Goal: Information Seeking & Learning: Learn about a topic

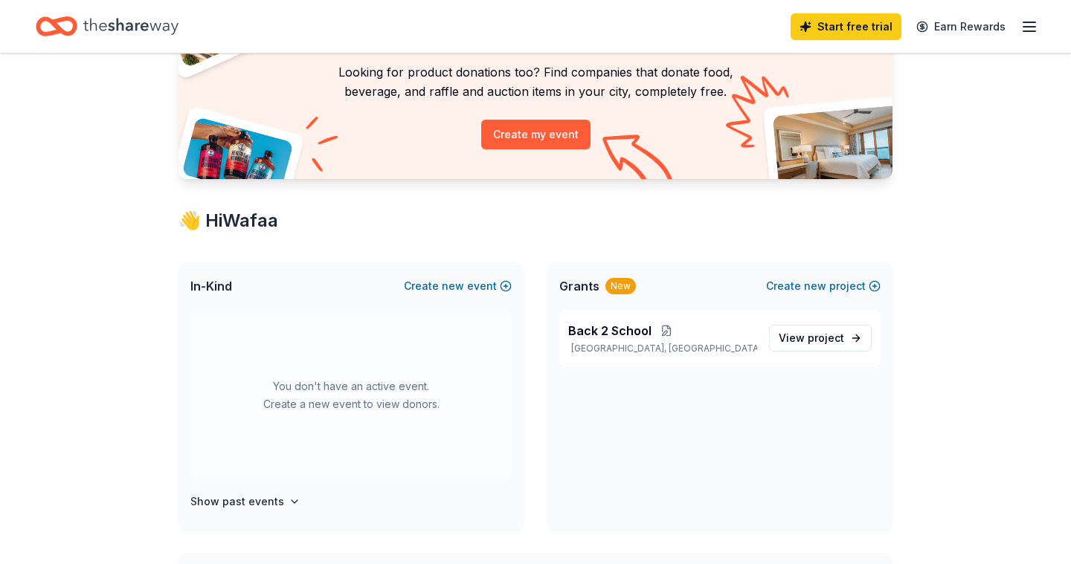
scroll to position [149, 0]
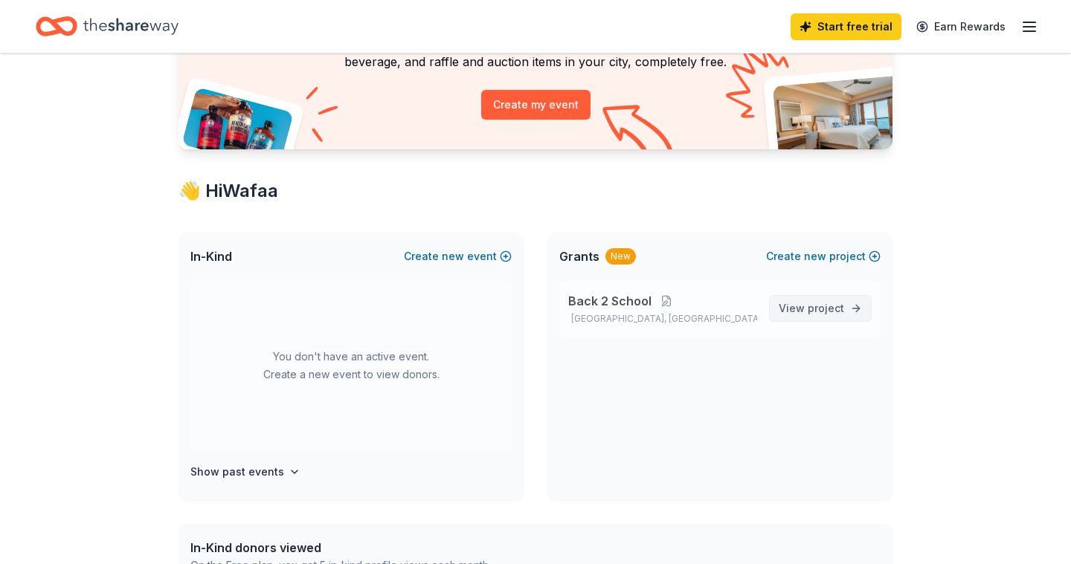
click at [810, 308] on span "project" at bounding box center [825, 308] width 36 height 13
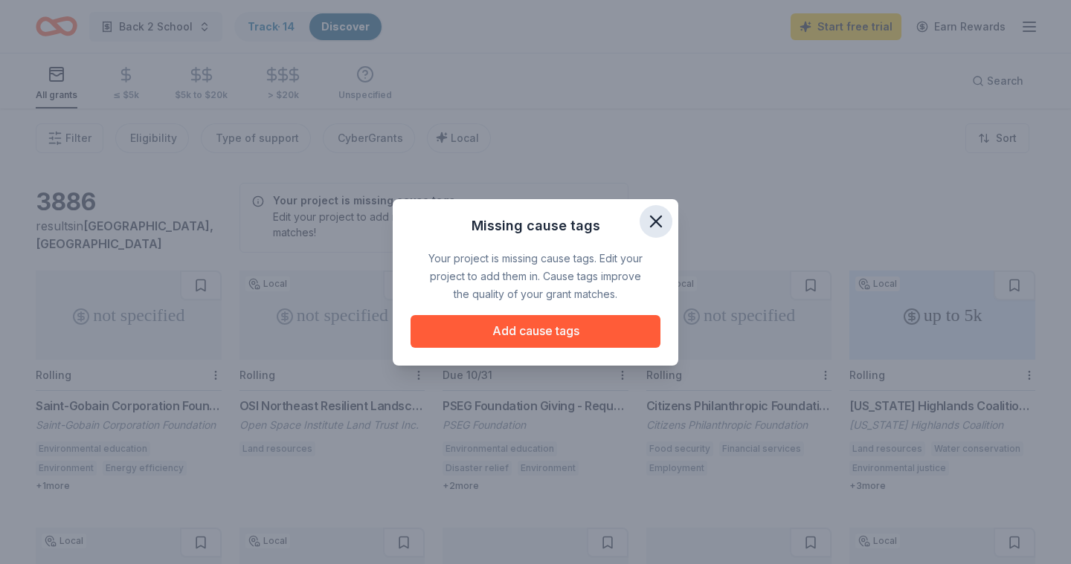
click at [653, 221] on icon "button" at bounding box center [655, 221] width 21 height 21
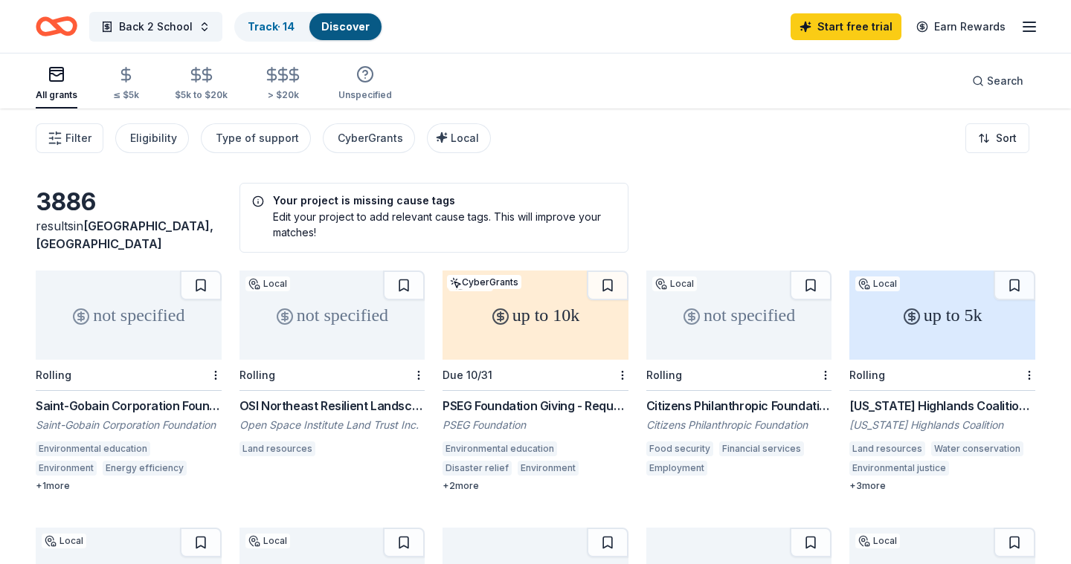
click at [674, 180] on div "3886 results in Wayne, NJ Your project is missing cause tags Edit your project …" at bounding box center [535, 489] width 1071 height 760
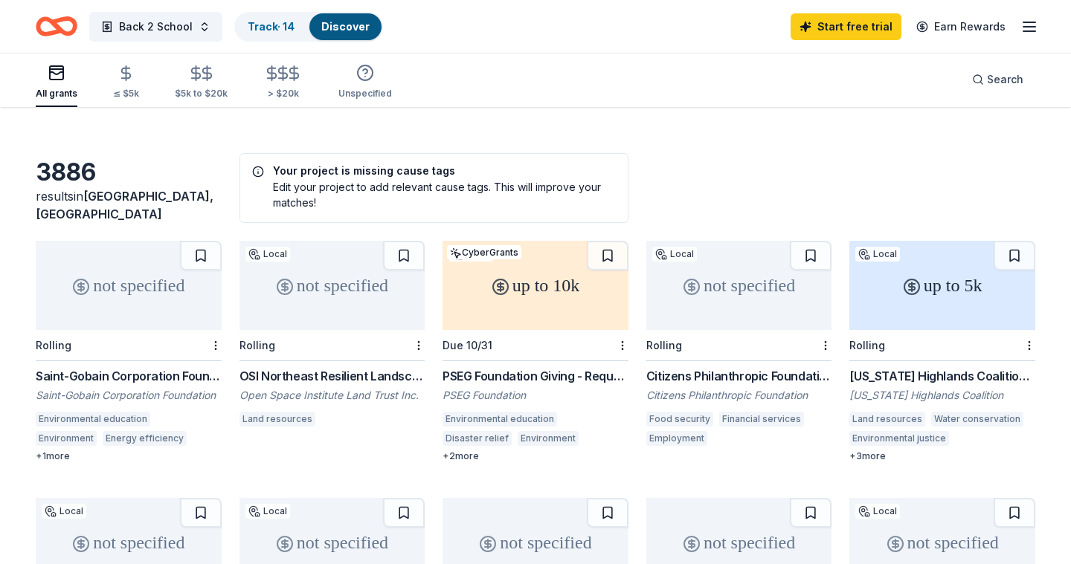
click at [137, 314] on div "not specified" at bounding box center [129, 285] width 186 height 89
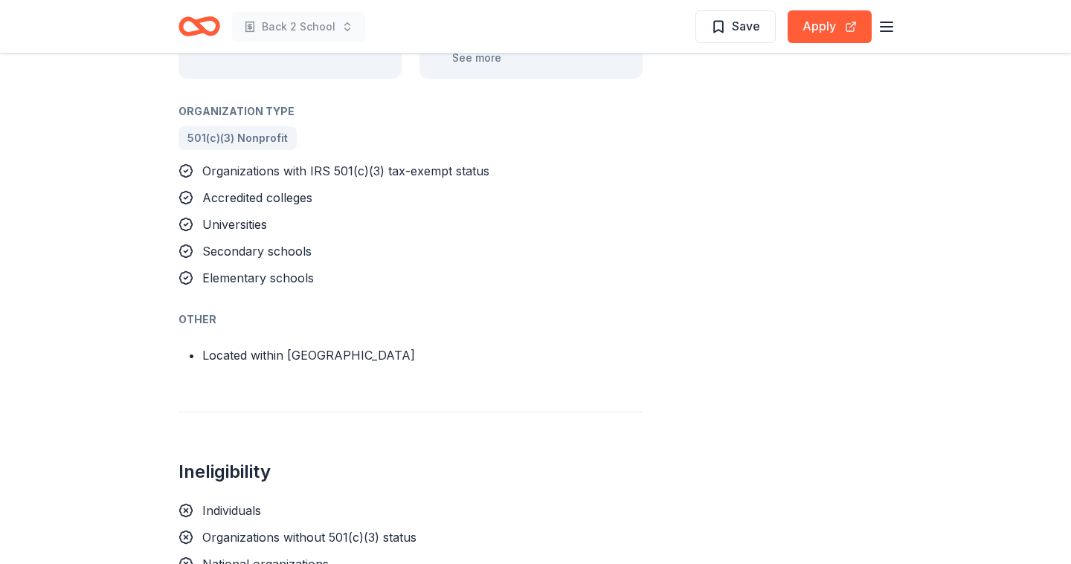
scroll to position [1041, 0]
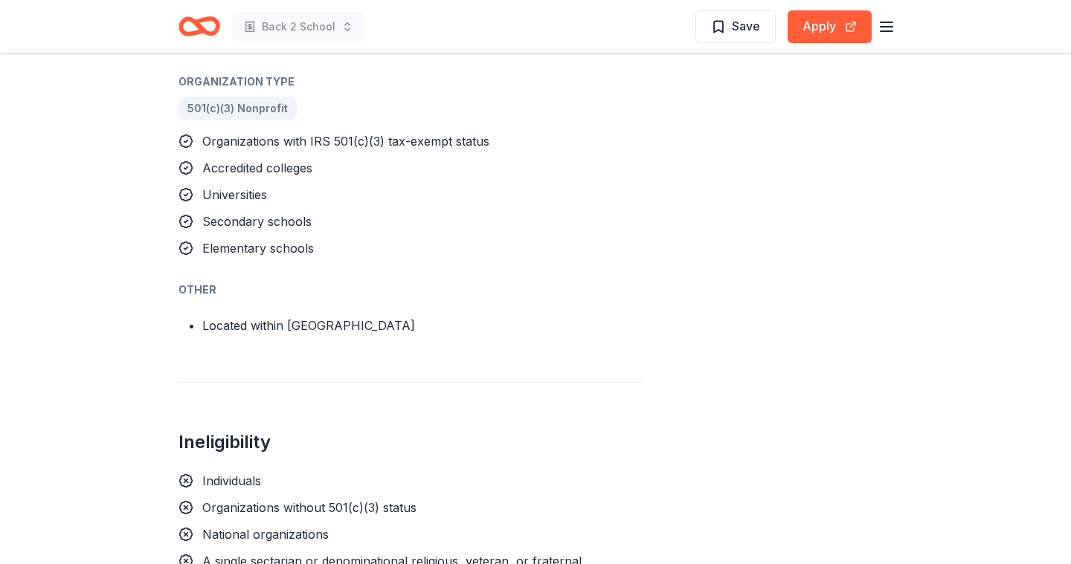
click at [97, 379] on div "Saint-Gobain Corporation Foundation Direct Grants From Saint-Gobain Corporation…" at bounding box center [535, 212] width 1071 height 2399
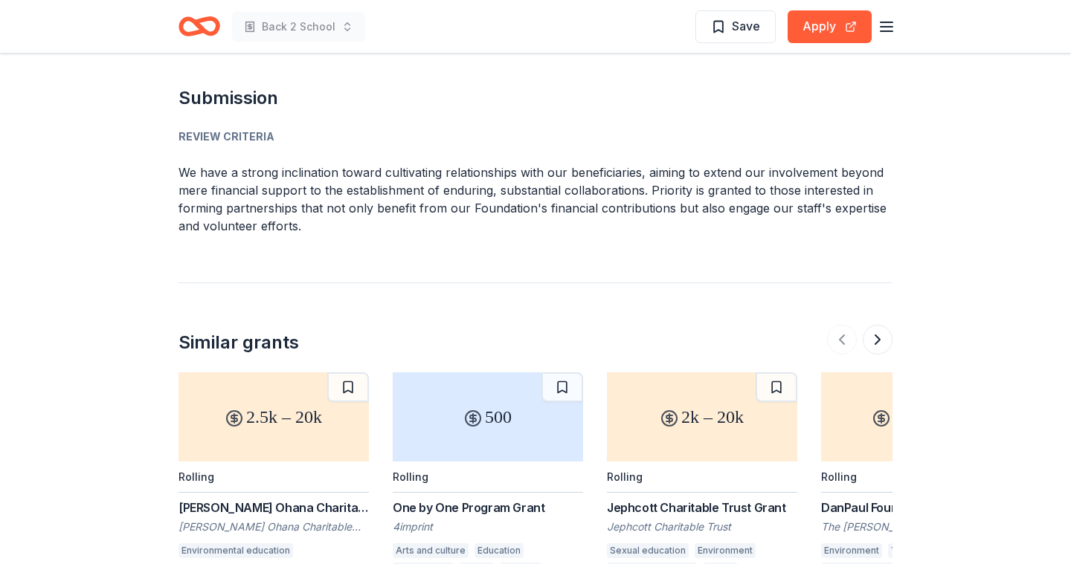
scroll to position [1793, 0]
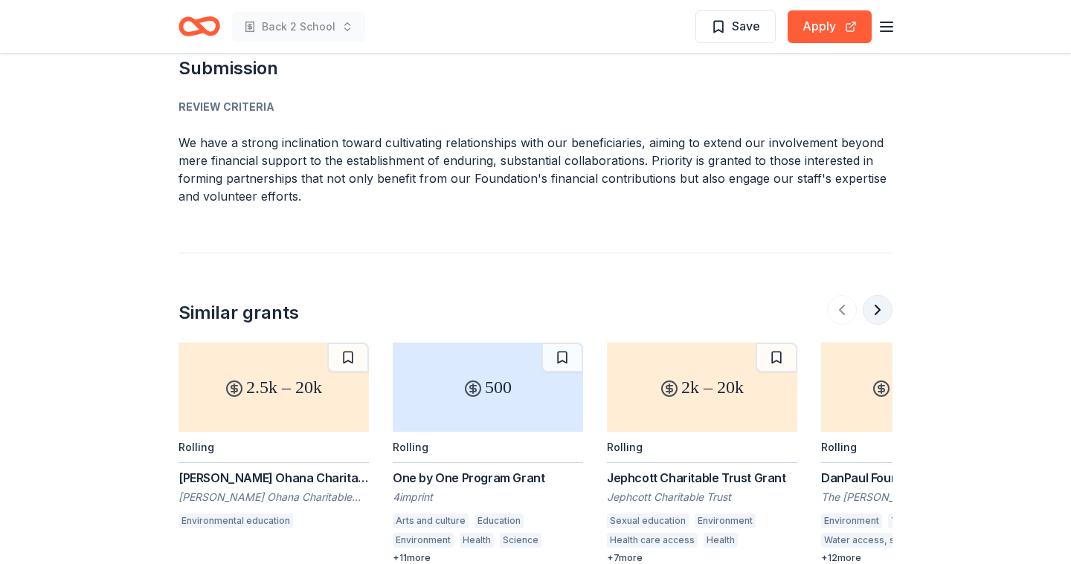
click at [876, 295] on button at bounding box center [877, 310] width 30 height 30
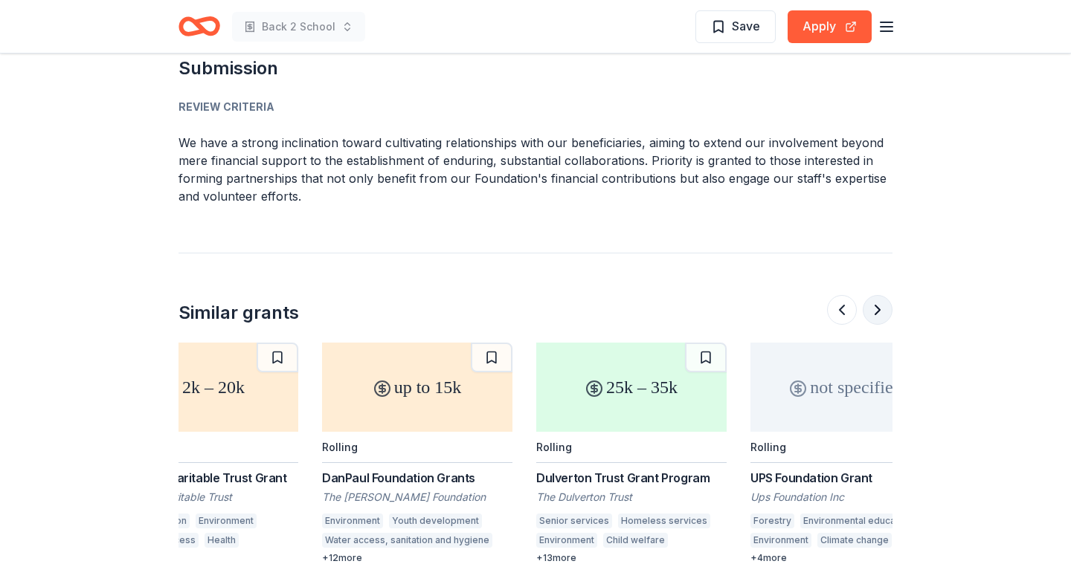
scroll to position [0, 642]
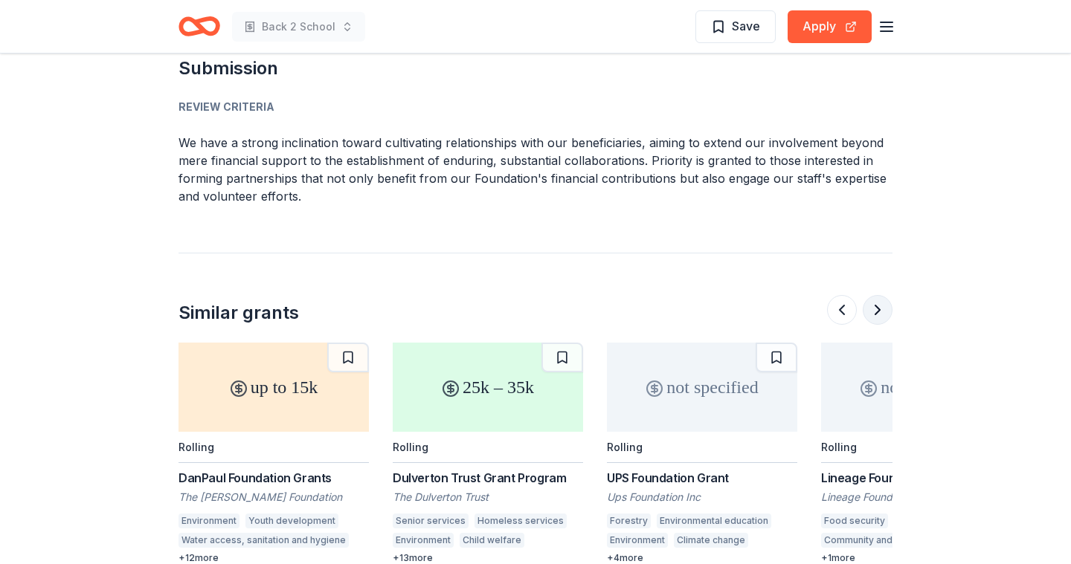
click at [881, 295] on button at bounding box center [877, 310] width 30 height 30
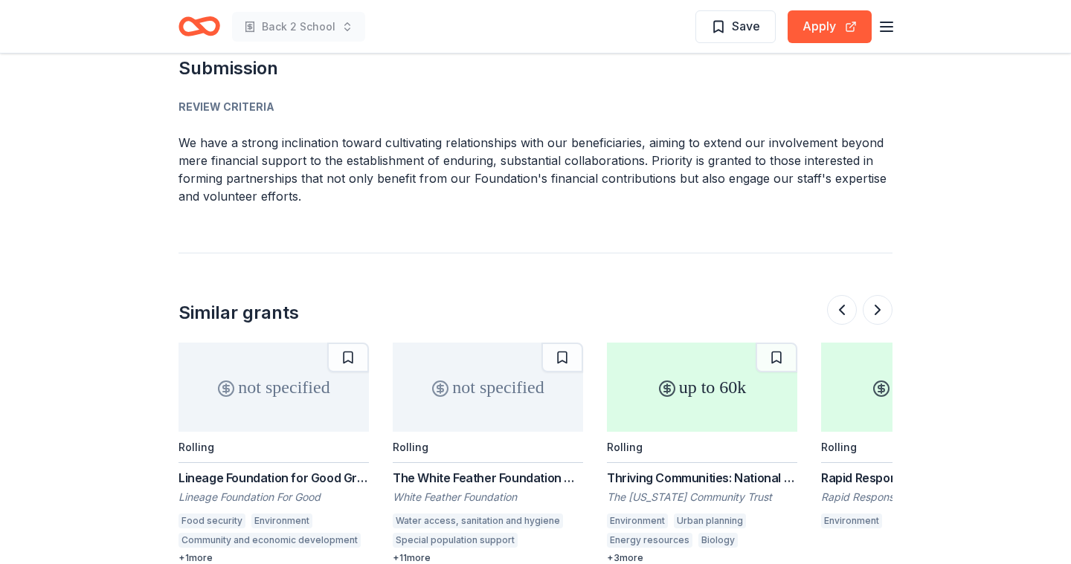
click at [268, 469] on div "Lineage Foundation for Good Grant" at bounding box center [273, 478] width 190 height 18
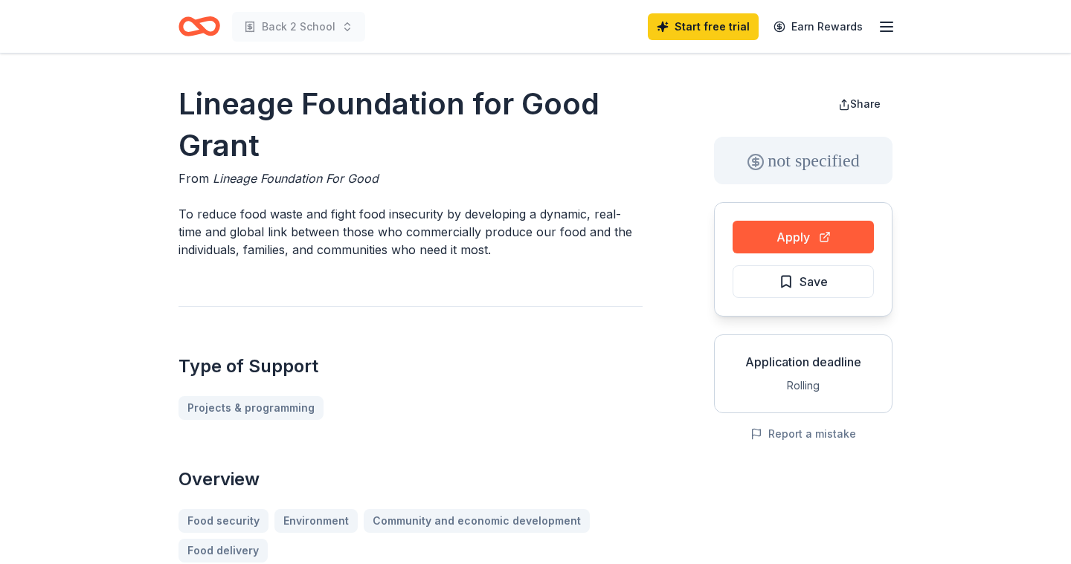
drag, startPoint x: 182, startPoint y: 107, endPoint x: 274, endPoint y: 155, distance: 103.1
click at [274, 155] on h1 "Lineage Foundation for Good Grant" at bounding box center [410, 124] width 464 height 83
drag, startPoint x: 210, startPoint y: 179, endPoint x: 381, endPoint y: 177, distance: 170.3
click at [381, 177] on div "From Lineage Foundation For Good" at bounding box center [410, 179] width 464 height 18
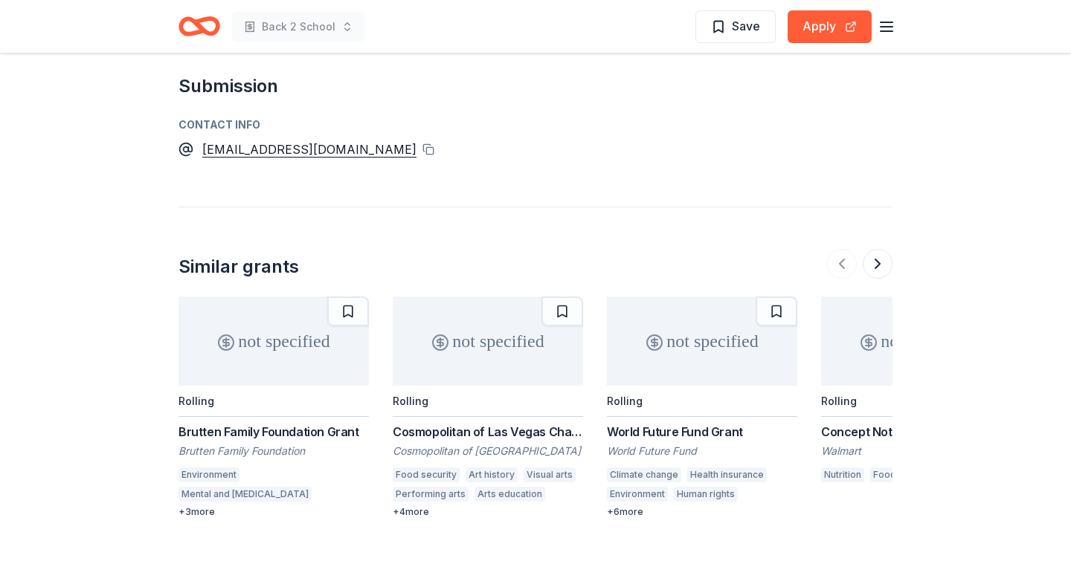
scroll to position [1606, 0]
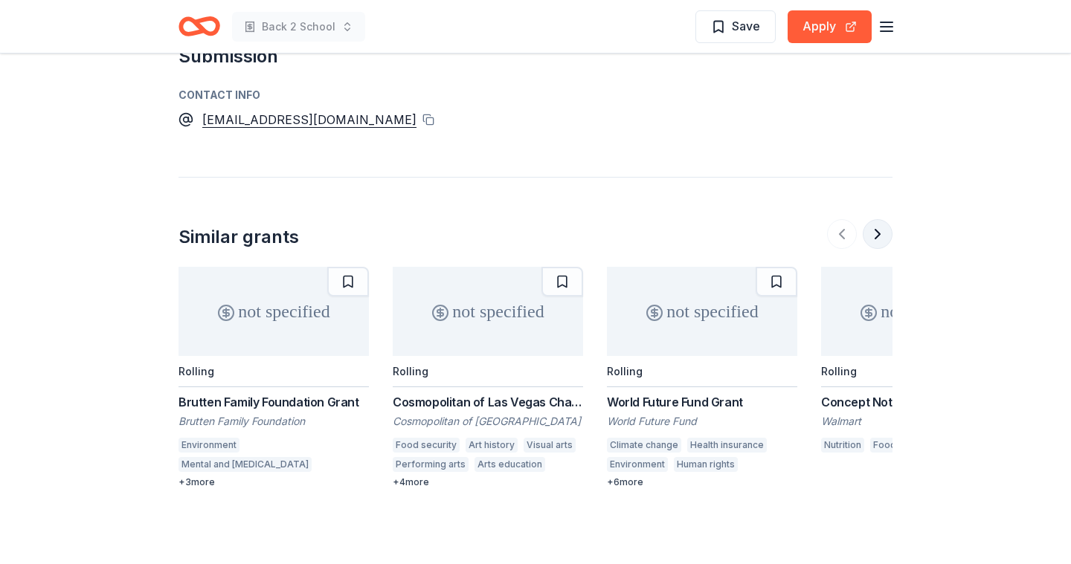
click at [879, 226] on button at bounding box center [877, 234] width 30 height 30
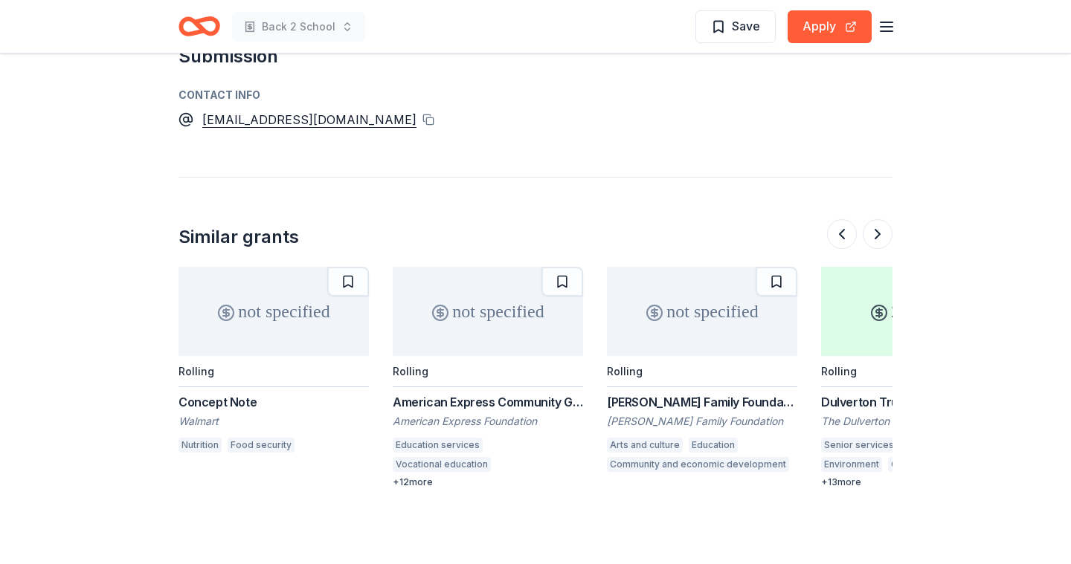
click at [240, 351] on div "not specified" at bounding box center [273, 311] width 190 height 89
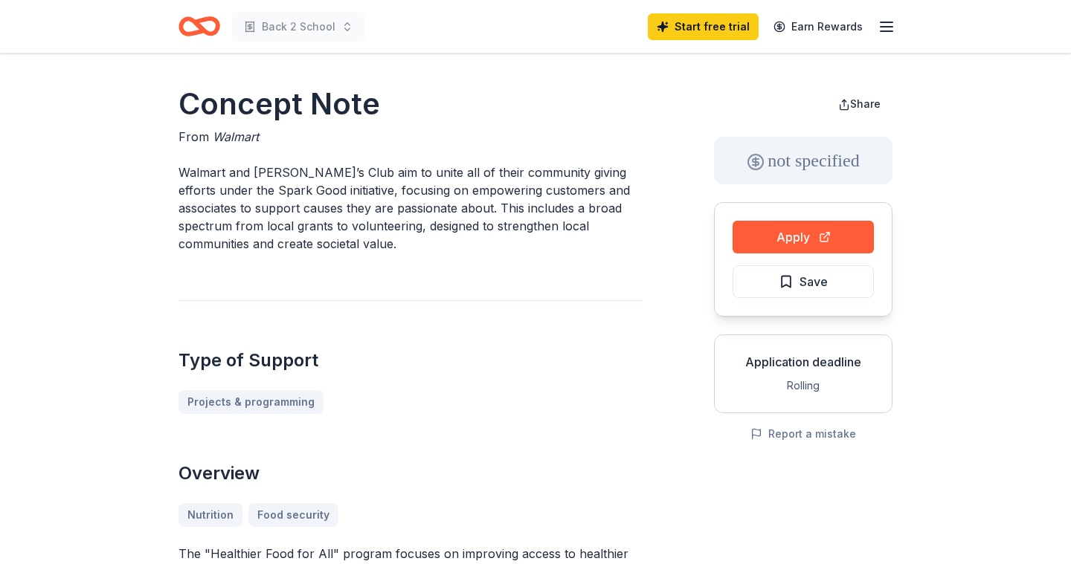
click at [450, 339] on div "Type of Support Projects & programming" at bounding box center [410, 357] width 464 height 114
click at [779, 241] on button "Apply" at bounding box center [802, 237] width 141 height 33
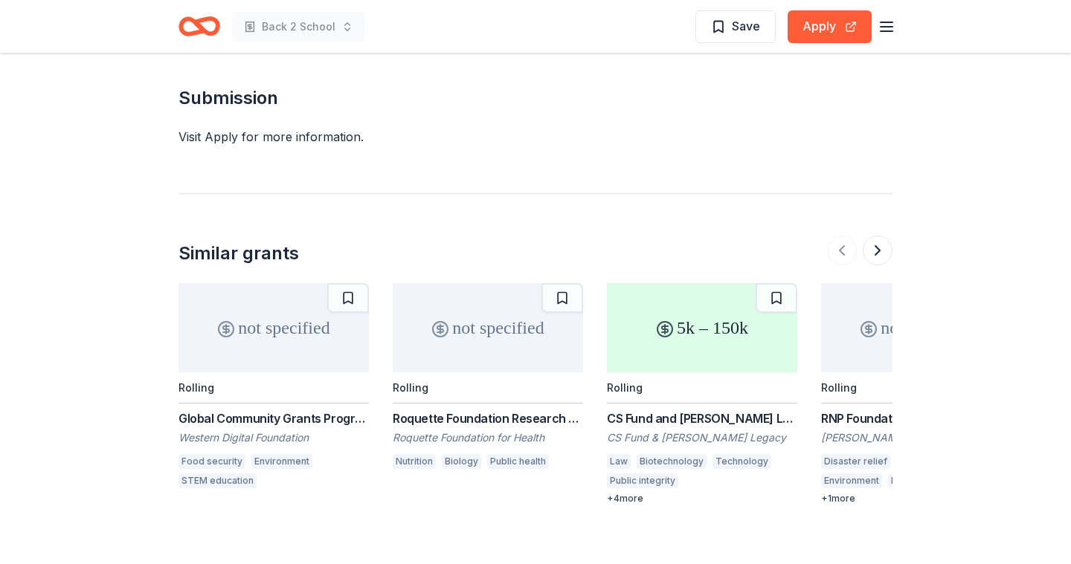
scroll to position [1665, 0]
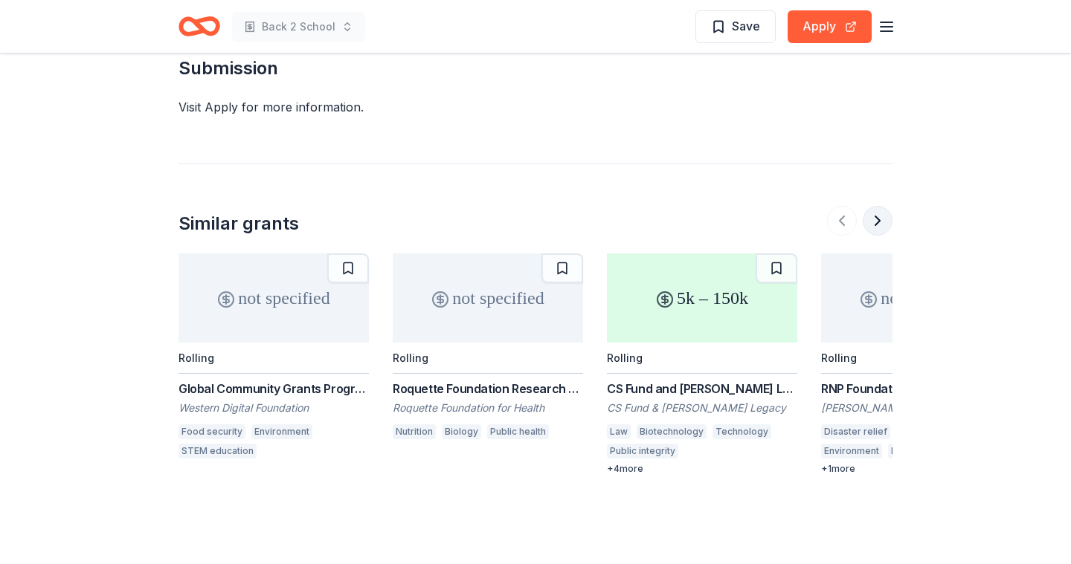
click at [877, 216] on button at bounding box center [877, 221] width 30 height 30
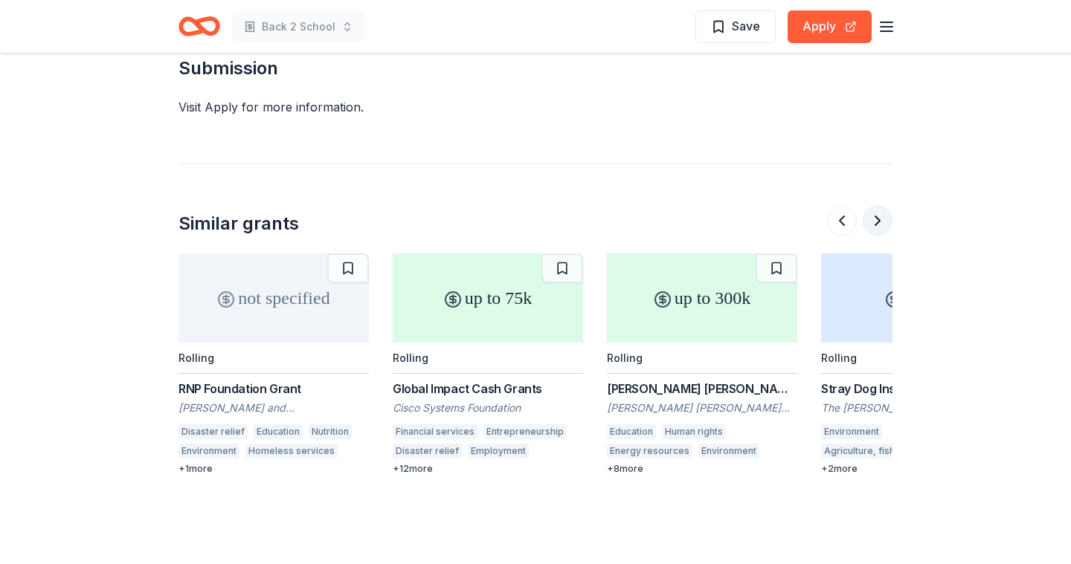
click at [877, 219] on button at bounding box center [877, 221] width 30 height 30
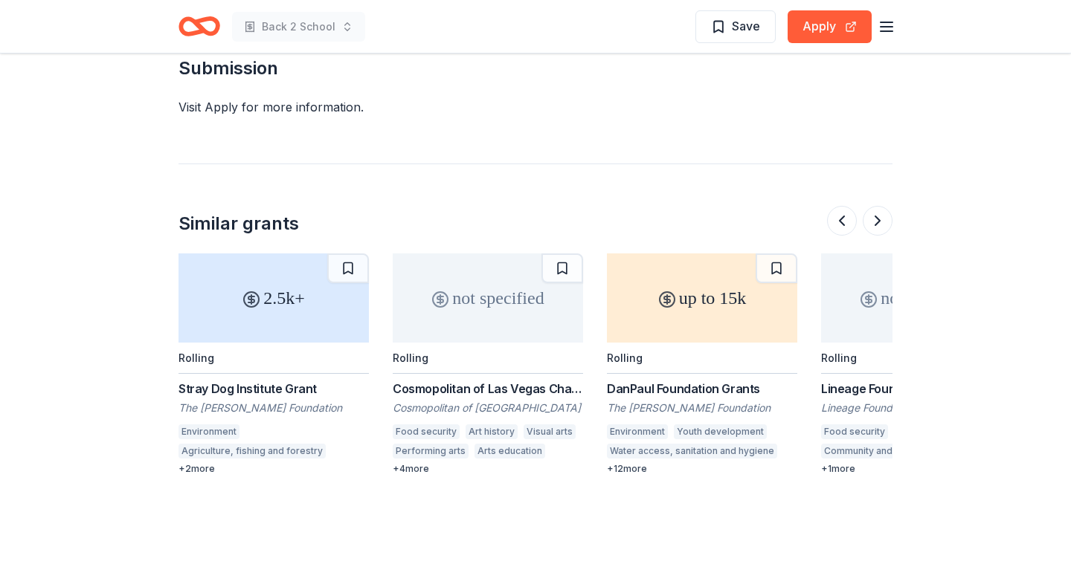
click at [680, 311] on div "up to 15k" at bounding box center [702, 298] width 190 height 89
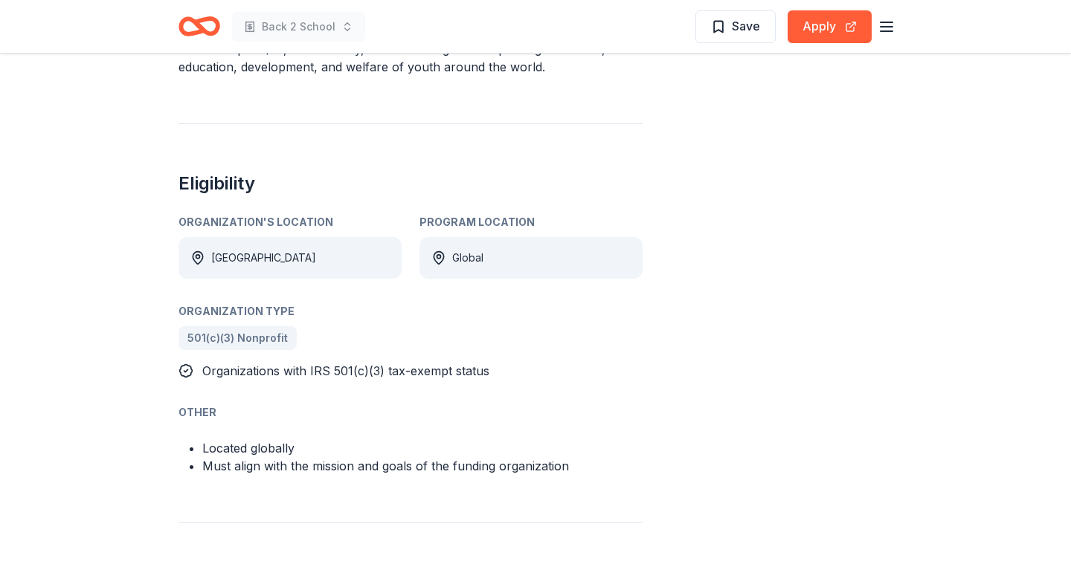
scroll to position [773, 0]
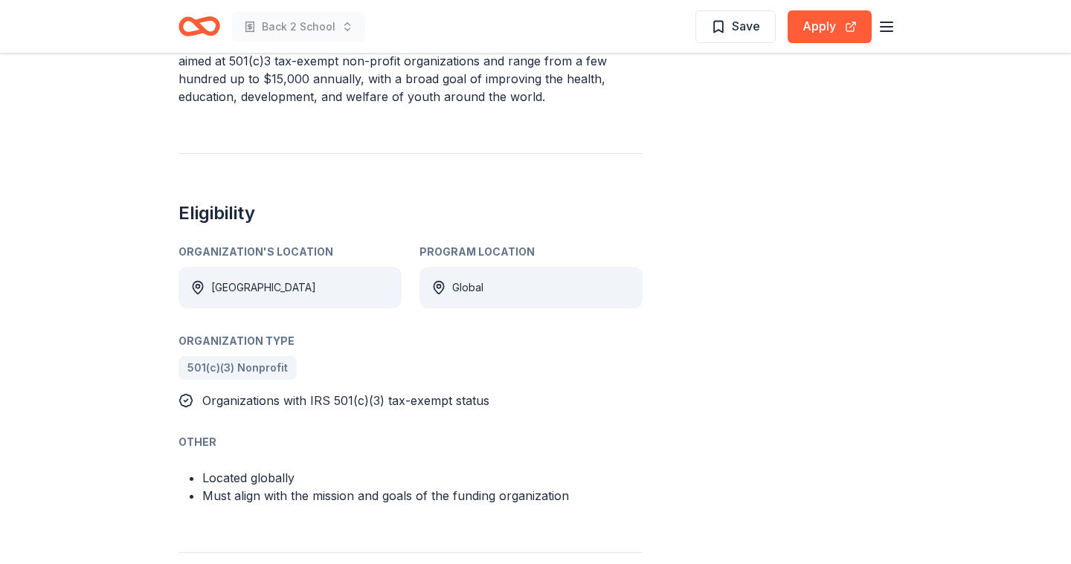
click at [129, 338] on div "DanPaul Foundation Grants From The [PERSON_NAME] Foundation The DanPaul Foundat…" at bounding box center [535, 310] width 1071 height 2061
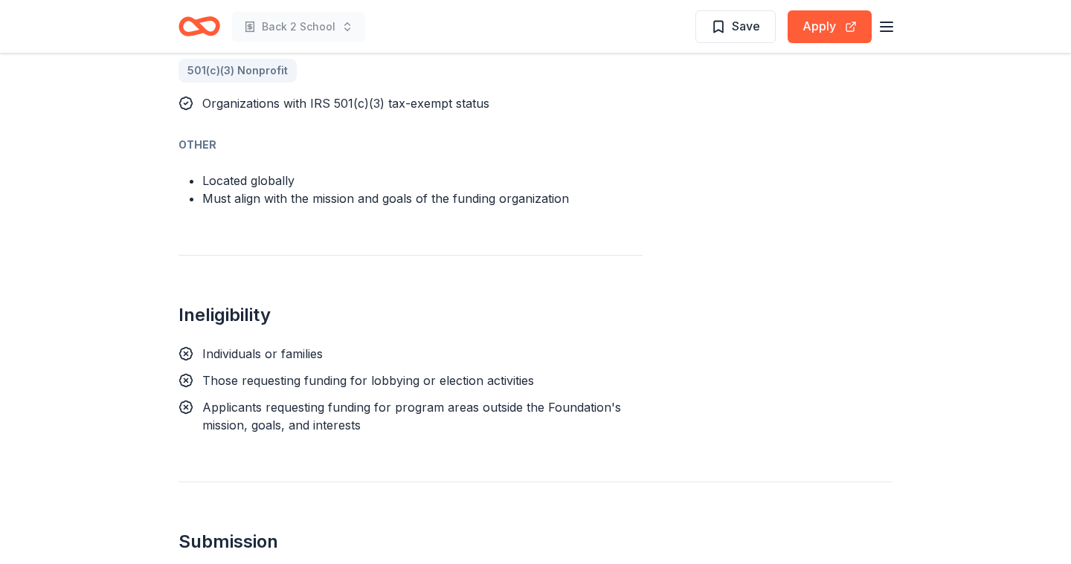
scroll to position [981, 0]
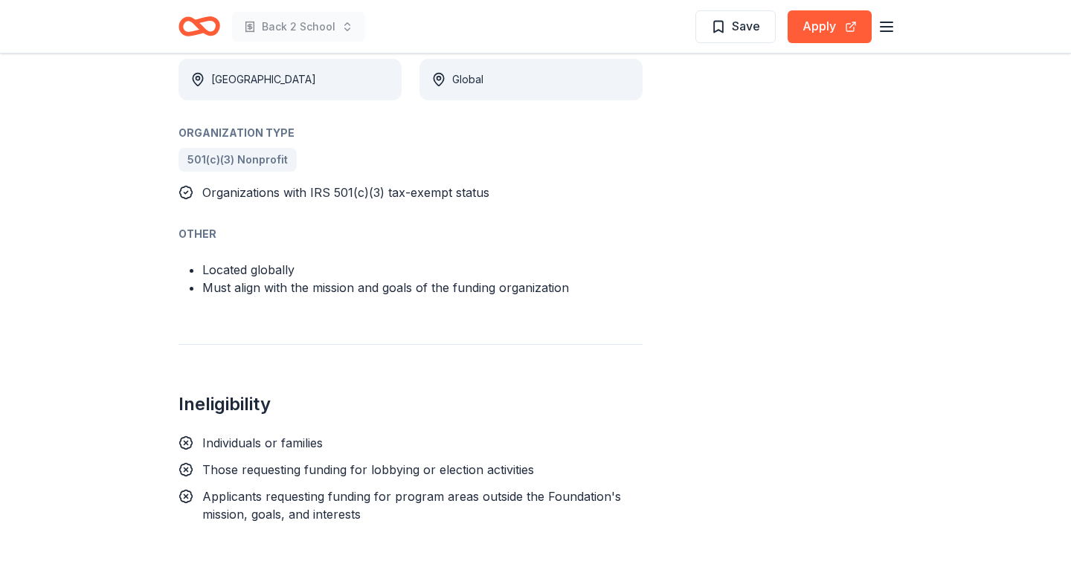
click at [123, 367] on div "DanPaul Foundation Grants From The [PERSON_NAME] Foundation The DanPaul Foundat…" at bounding box center [535, 102] width 1071 height 2061
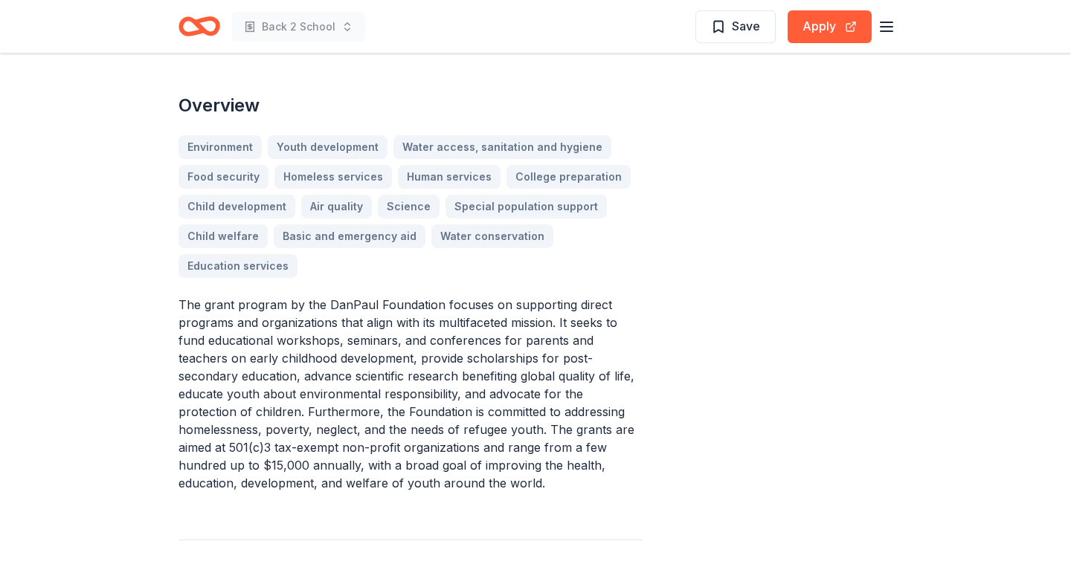
scroll to position [327, 0]
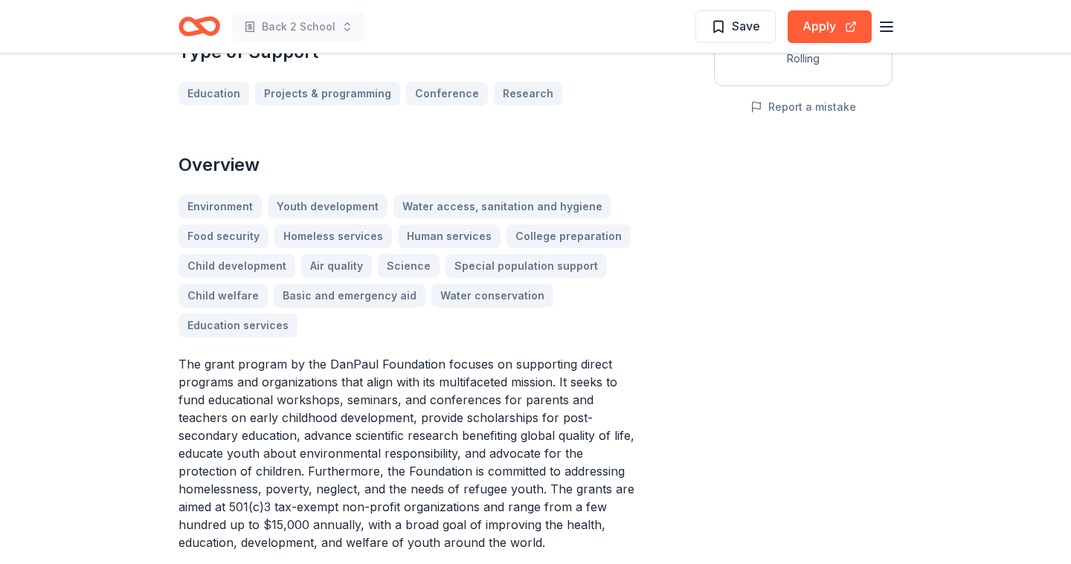
click at [754, 294] on div "Share up to 15k Apply Save Application deadline Rolling Report a mistake" at bounding box center [803, 466] width 178 height 1421
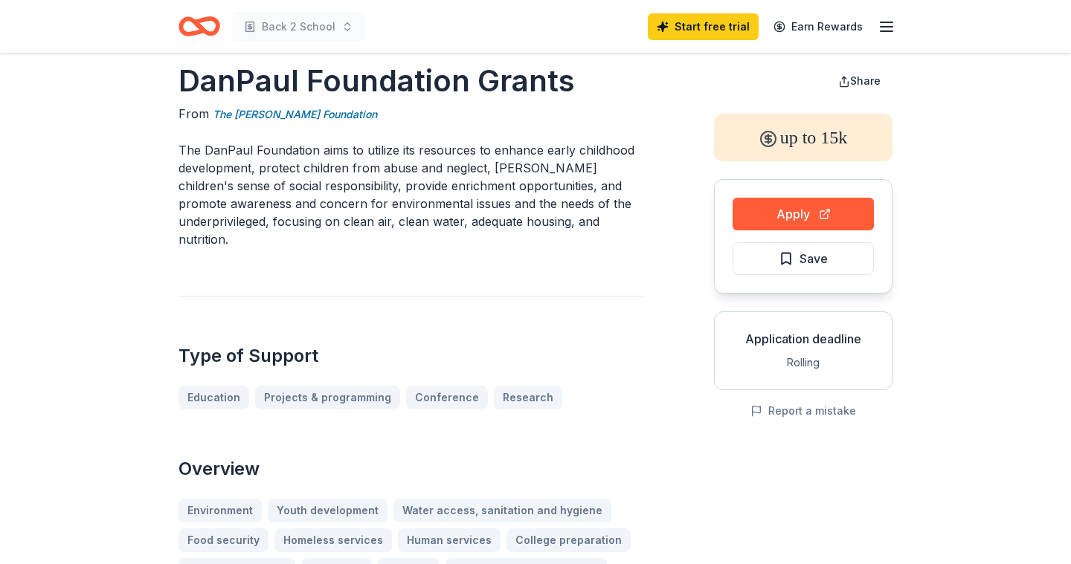
scroll to position [0, 0]
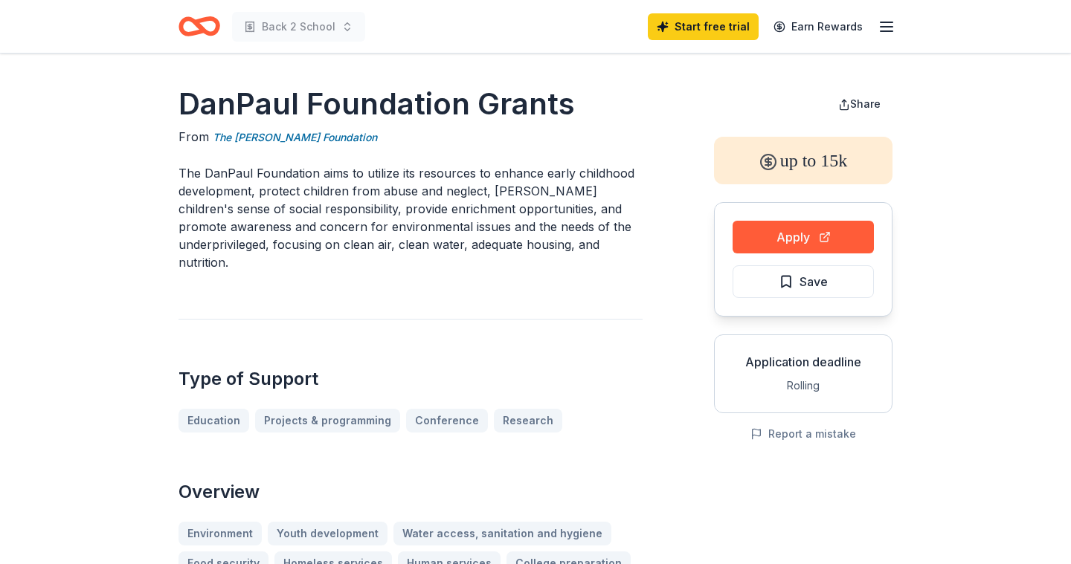
drag, startPoint x: 182, startPoint y: 101, endPoint x: 552, endPoint y: 100, distance: 369.5
click at [552, 100] on h1 "DanPaul Foundation Grants" at bounding box center [410, 104] width 464 height 42
click at [640, 334] on div "Type of Support Education Projects & programming Conference Research" at bounding box center [410, 376] width 464 height 114
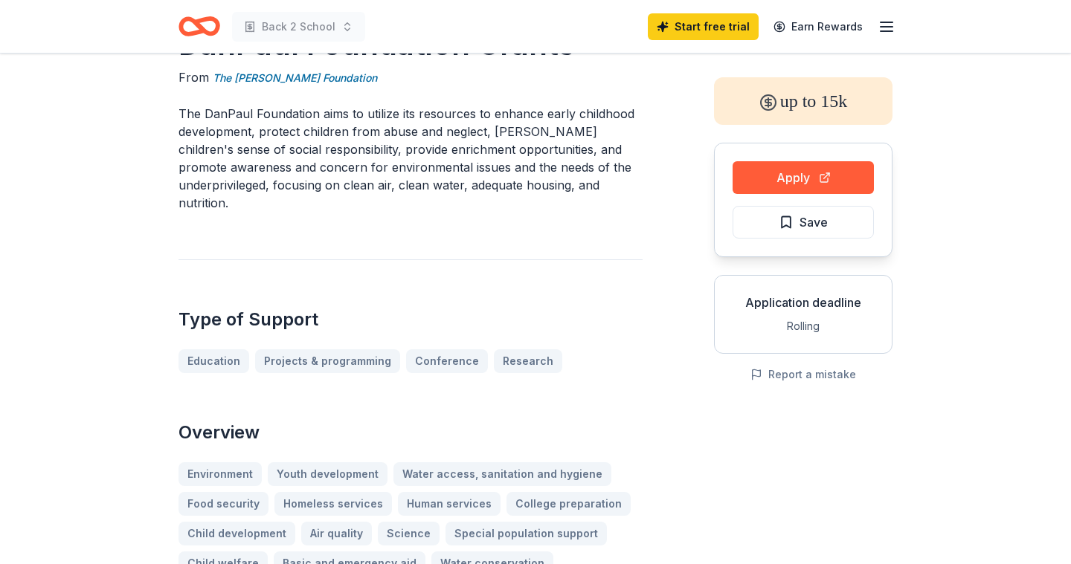
scroll to position [89, 0]
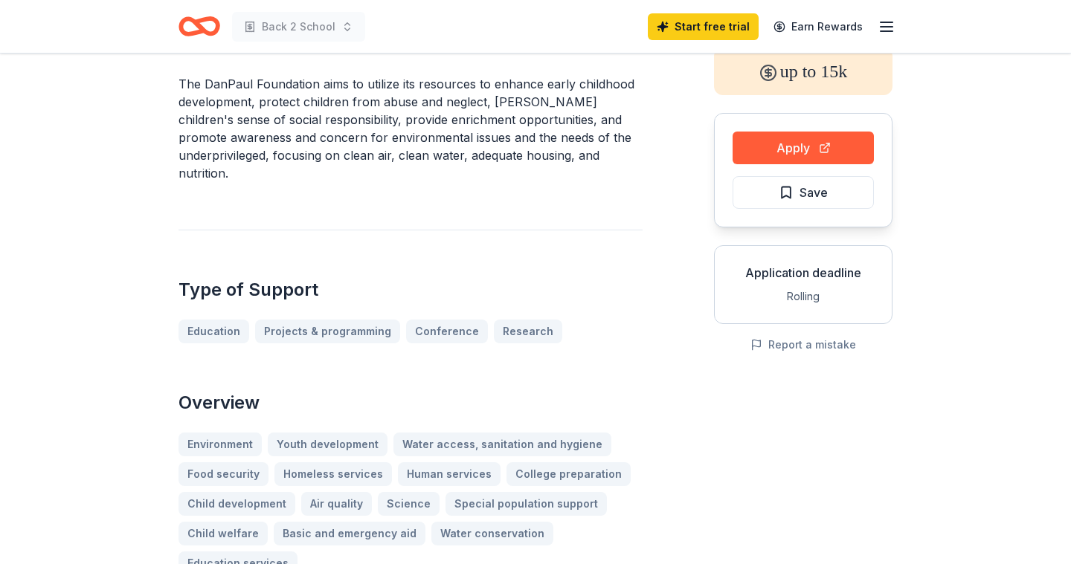
drag, startPoint x: 491, startPoint y: 85, endPoint x: 616, endPoint y: 115, distance: 128.4
click at [616, 116] on p "The DanPaul Foundation aims to utilize its resources to enhance early childhood…" at bounding box center [410, 128] width 464 height 107
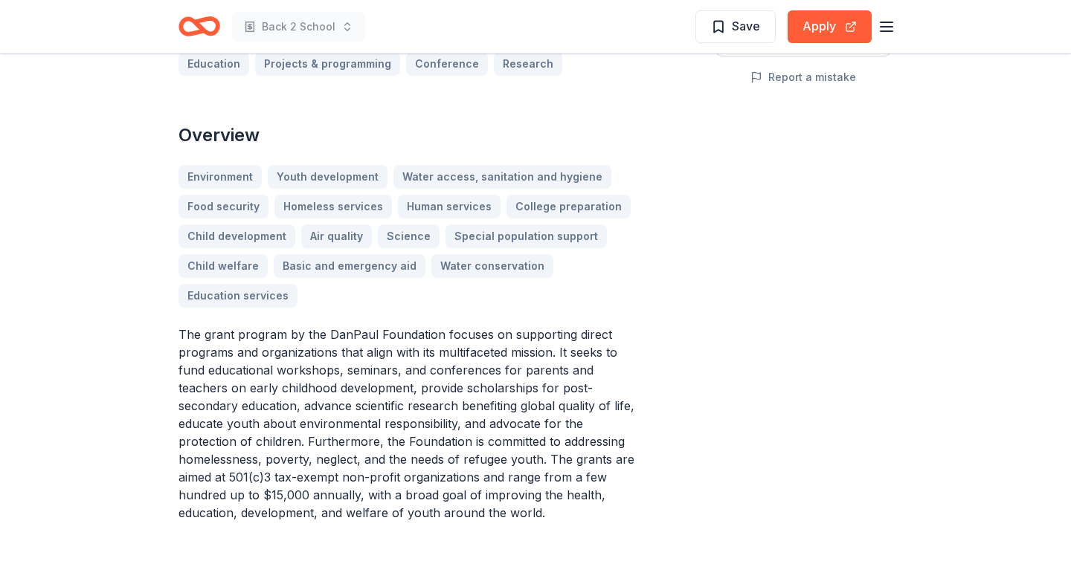
scroll to position [387, 0]
